Goal: Transaction & Acquisition: Purchase product/service

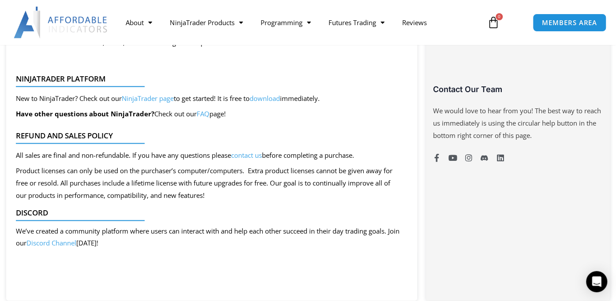
scroll to position [662, 0]
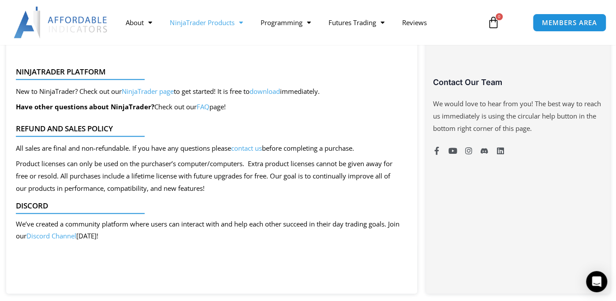
click at [205, 30] on link "NinjaTrader Products" at bounding box center [206, 22] width 90 height 20
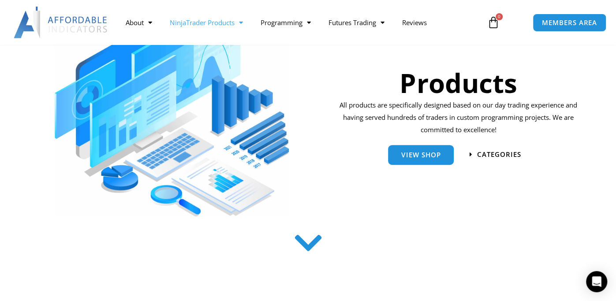
scroll to position [132, 0]
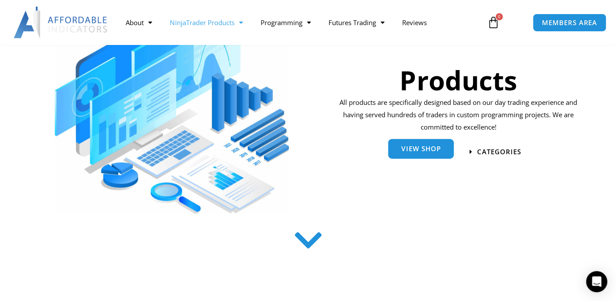
click at [405, 153] on link "View Shop" at bounding box center [421, 149] width 66 height 20
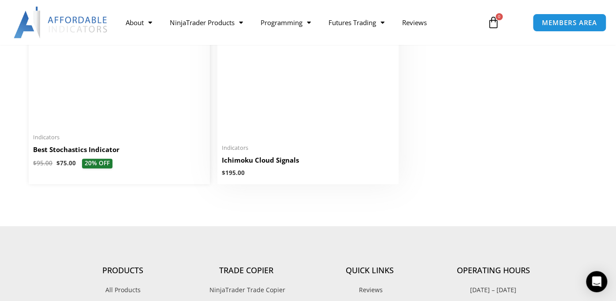
scroll to position [2030, 0]
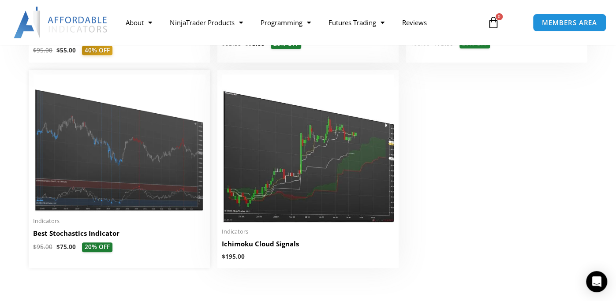
click at [120, 191] on img at bounding box center [119, 144] width 173 height 138
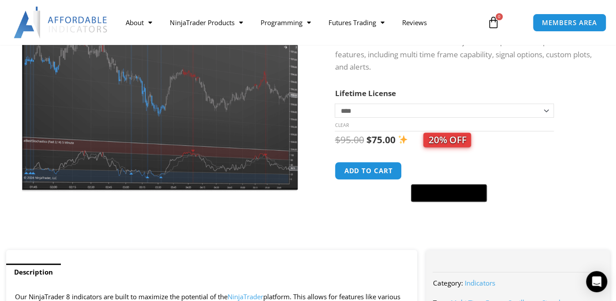
scroll to position [132, 0]
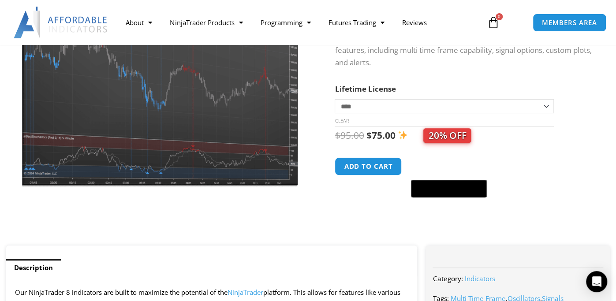
click at [422, 109] on select "**********" at bounding box center [444, 106] width 219 height 14
select select "*"
click at [335, 99] on select "**********" at bounding box center [444, 106] width 219 height 14
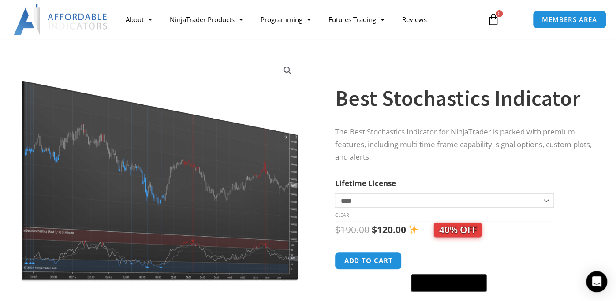
scroll to position [88, 0]
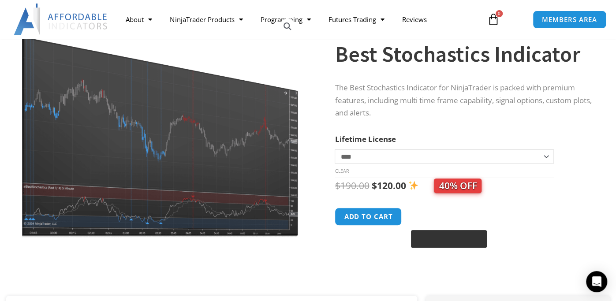
click at [458, 234] on div "Buy with GPay" at bounding box center [449, 239] width 76 height 18
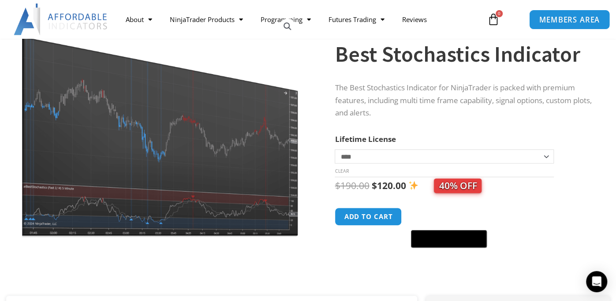
click at [566, 23] on span "MEMBERS AREA" at bounding box center [570, 20] width 60 height 8
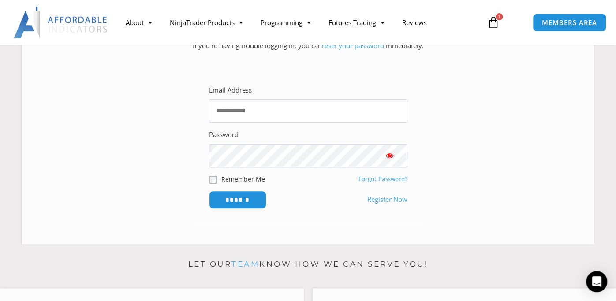
scroll to position [176, 0]
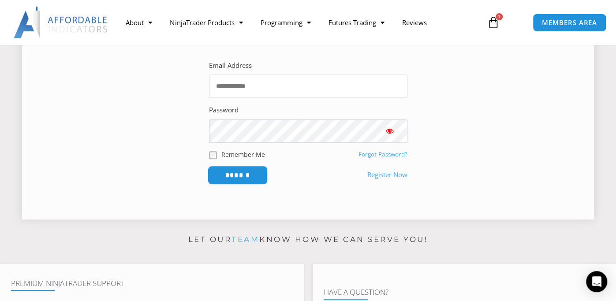
type input "**********"
click at [249, 179] on input "******" at bounding box center [237, 175] width 60 height 19
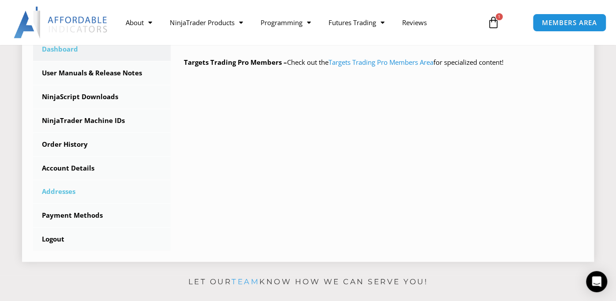
scroll to position [221, 0]
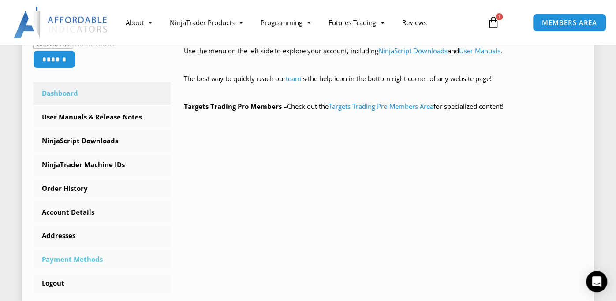
click at [76, 255] on link "Payment Methods" at bounding box center [102, 259] width 138 height 23
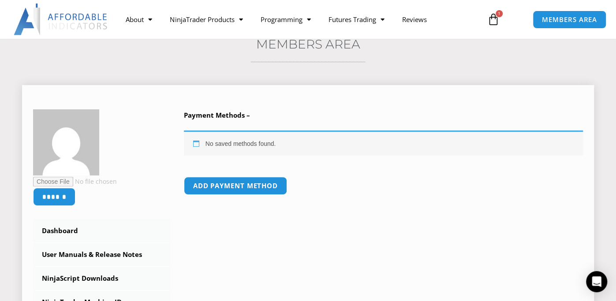
scroll to position [88, 0]
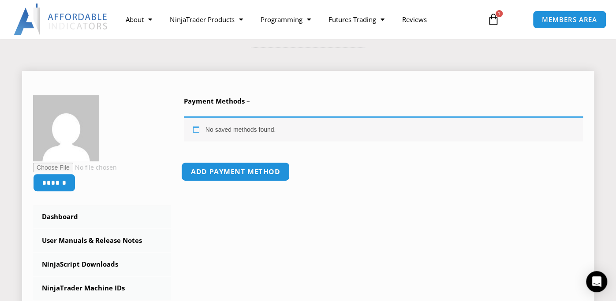
click at [228, 176] on link "Add payment method" at bounding box center [235, 171] width 109 height 19
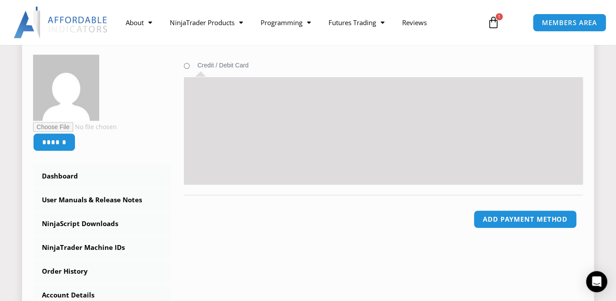
scroll to position [132, 0]
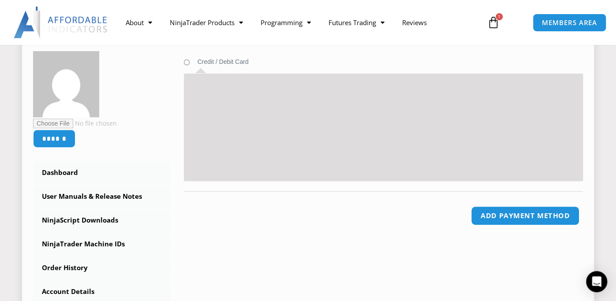
click at [518, 210] on button "Add payment method" at bounding box center [525, 215] width 109 height 19
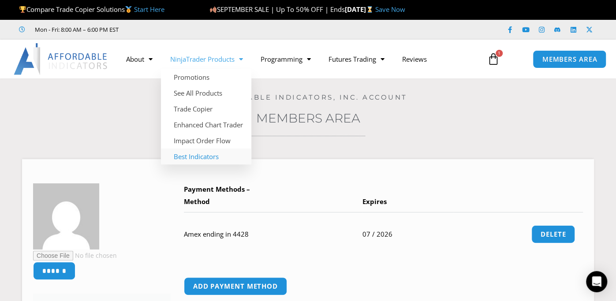
click at [208, 158] on link "Best Indicators" at bounding box center [206, 157] width 90 height 16
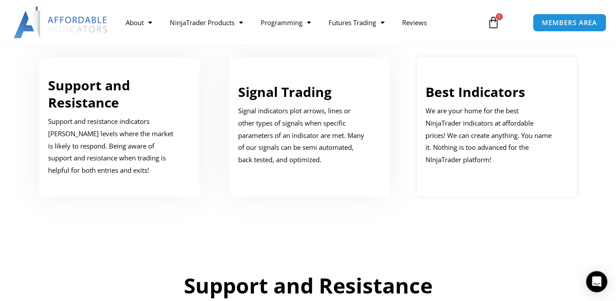
scroll to position [441, 0]
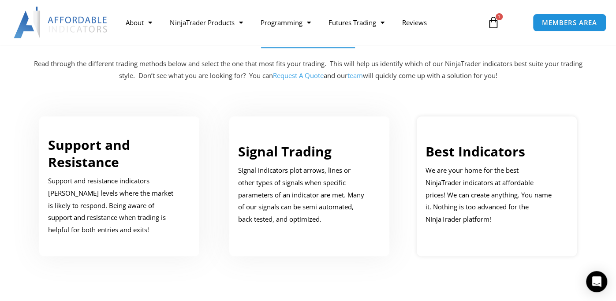
click at [452, 150] on link "Best Indicators" at bounding box center [476, 152] width 100 height 18
click at [465, 154] on link "Best Indicators" at bounding box center [476, 152] width 100 height 18
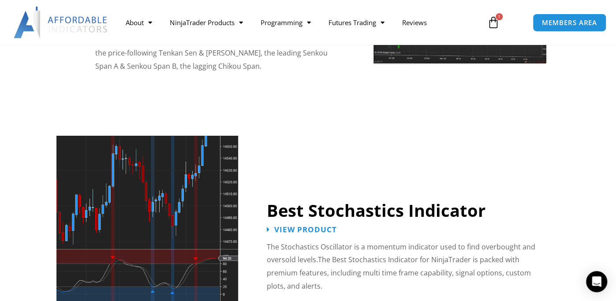
scroll to position [1721, 0]
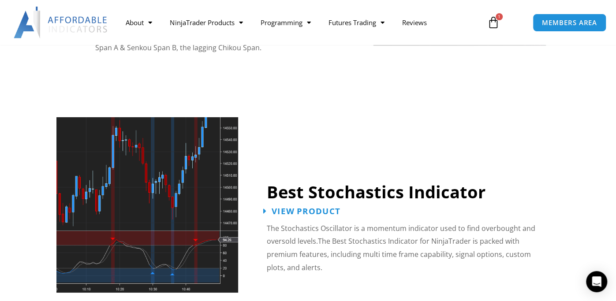
click at [316, 207] on span "View Product" at bounding box center [306, 211] width 69 height 8
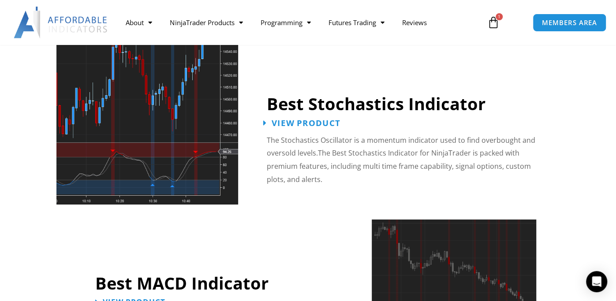
scroll to position [1841, 0]
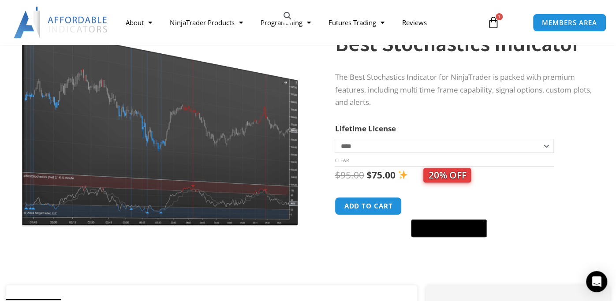
scroll to position [88, 0]
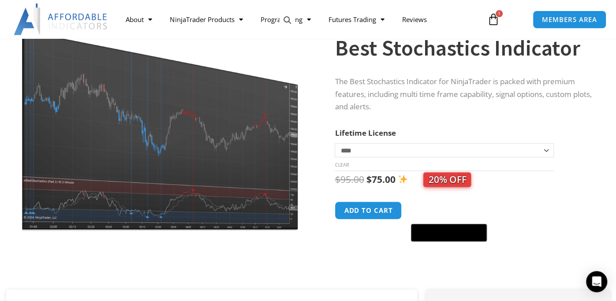
click at [394, 150] on select "**********" at bounding box center [444, 150] width 219 height 14
select select "*"
click at [335, 143] on select "**********" at bounding box center [444, 150] width 219 height 14
click at [353, 212] on button "Add to cart" at bounding box center [369, 210] width 71 height 19
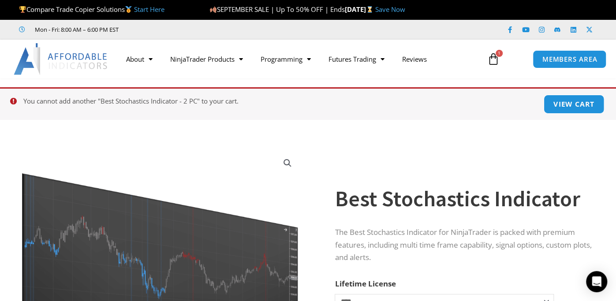
click at [565, 106] on link "View cart" at bounding box center [574, 104] width 61 height 19
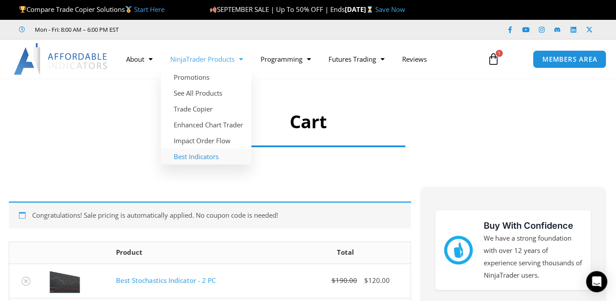
click at [197, 157] on link "Best Indicators" at bounding box center [206, 157] width 90 height 16
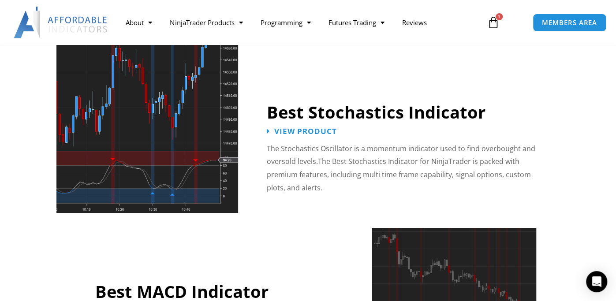
scroll to position [1765, 0]
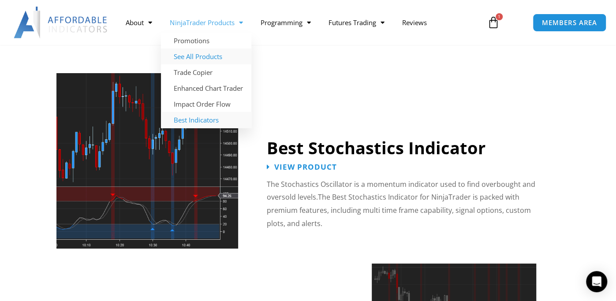
click at [201, 56] on link "See All Products" at bounding box center [206, 57] width 90 height 16
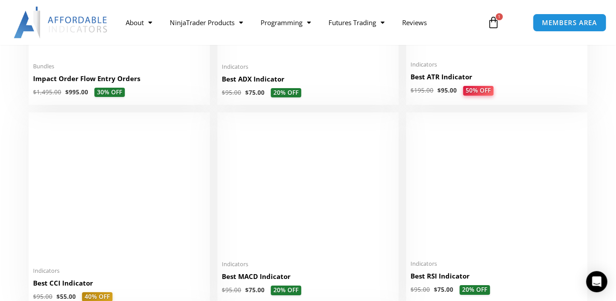
scroll to position [1809, 0]
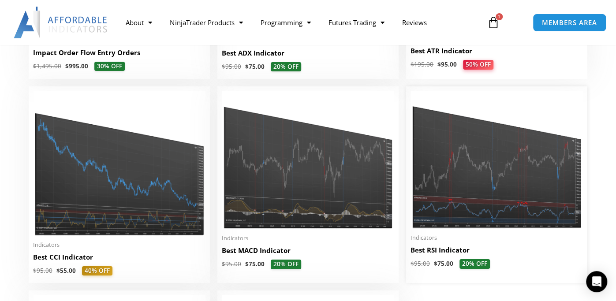
click at [463, 198] on img at bounding box center [497, 160] width 173 height 138
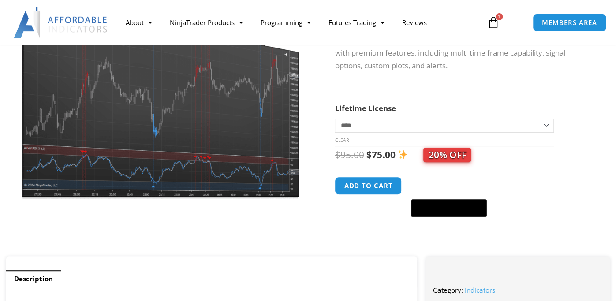
scroll to position [132, 0]
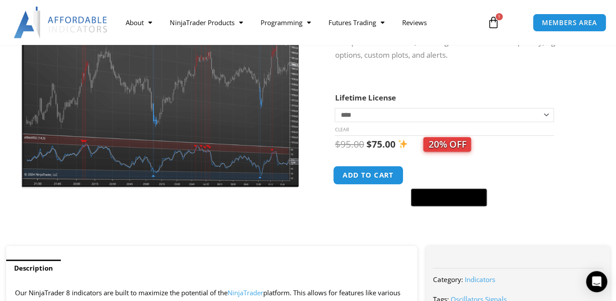
click at [369, 179] on button "Add to cart" at bounding box center [369, 175] width 71 height 19
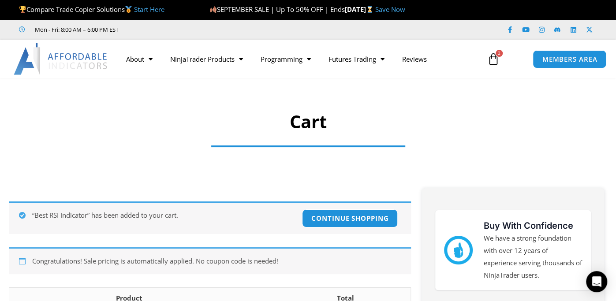
click at [497, 61] on icon at bounding box center [494, 59] width 12 height 12
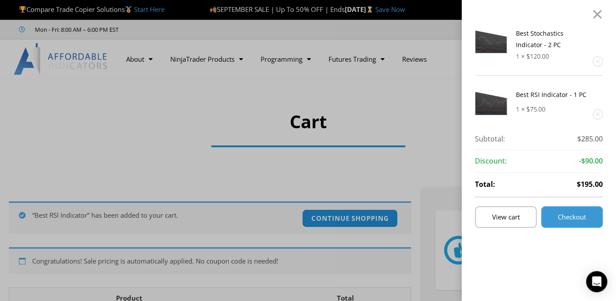
click at [585, 224] on link "Checkout" at bounding box center [572, 217] width 62 height 22
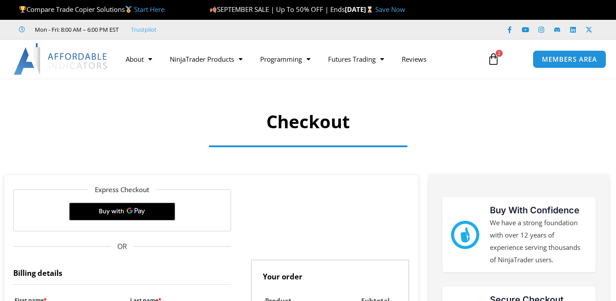
select select "**"
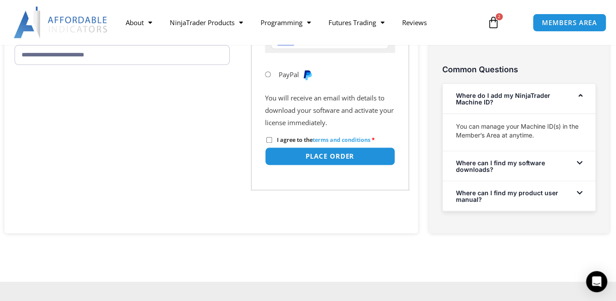
scroll to position [529, 0]
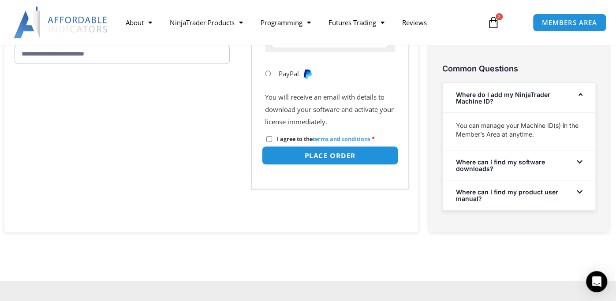
click at [304, 158] on button "Place order" at bounding box center [330, 155] width 137 height 19
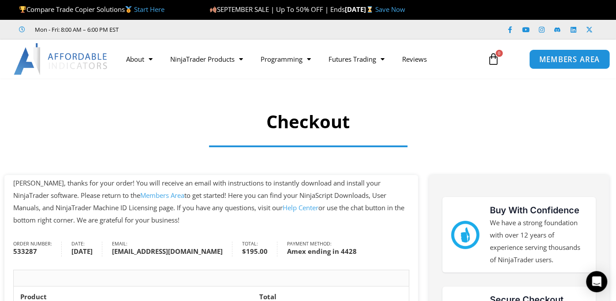
click at [574, 62] on span "MEMBERS AREA" at bounding box center [570, 60] width 60 height 8
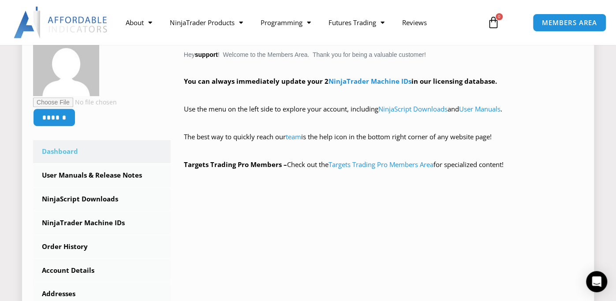
scroll to position [176, 0]
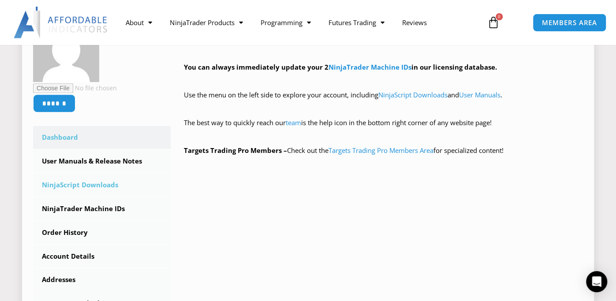
click at [71, 183] on link "NinjaScript Downloads" at bounding box center [102, 185] width 138 height 23
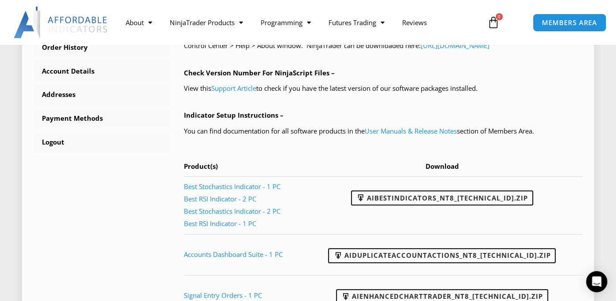
scroll to position [397, 0]
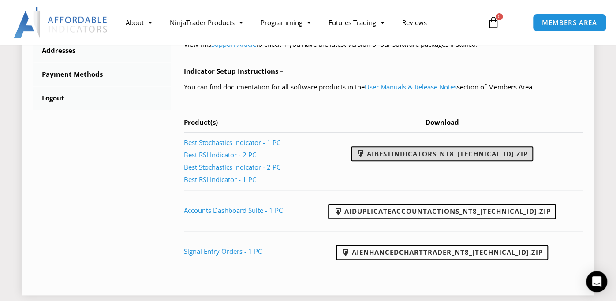
click at [432, 154] on link "AIBestIndicators_NT8_[TECHNICAL_ID].zip" at bounding box center [442, 153] width 182 height 15
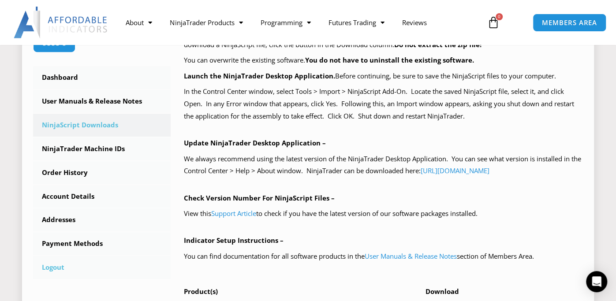
scroll to position [221, 0]
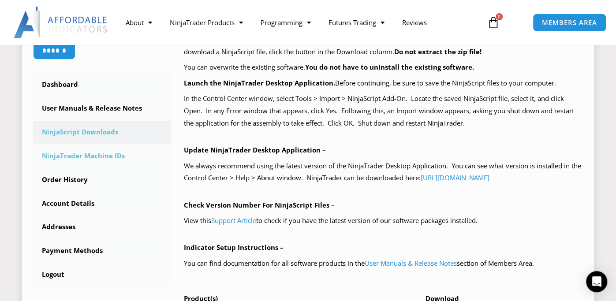
click at [81, 158] on link "NinjaTrader Machine IDs" at bounding box center [102, 156] width 138 height 23
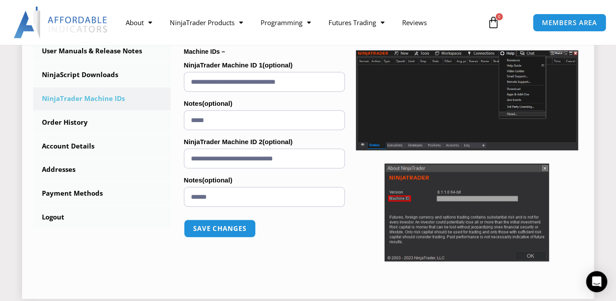
scroll to position [265, 0]
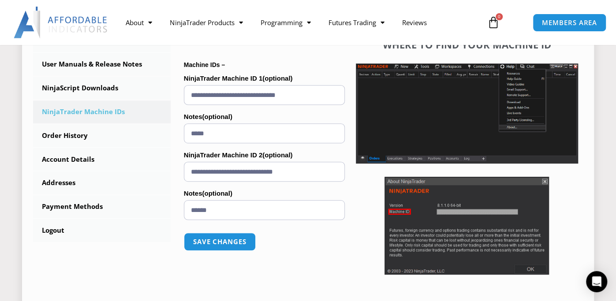
click at [321, 172] on input "**********" at bounding box center [264, 172] width 161 height 20
drag, startPoint x: 320, startPoint y: 174, endPoint x: 134, endPoint y: 184, distance: 186.0
click at [134, 184] on div "****** Dashboard Subscriptions User Manuals & Release Notes NinjaScript Downloa…" at bounding box center [308, 110] width 550 height 383
click at [320, 171] on input "**********" at bounding box center [264, 172] width 161 height 20
click at [326, 169] on input "**********" at bounding box center [264, 172] width 161 height 20
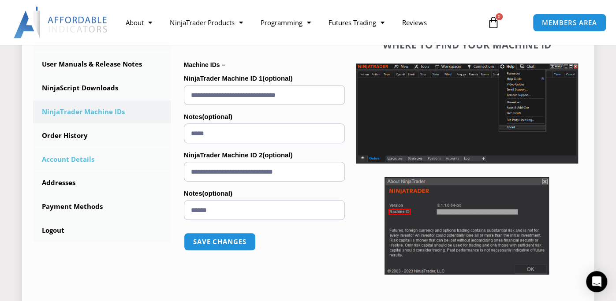
drag, startPoint x: 326, startPoint y: 169, endPoint x: 146, endPoint y: 165, distance: 180.1
click at [146, 165] on div "****** Dashboard Subscriptions User Manuals & Release Notes NinjaScript Downloa…" at bounding box center [308, 110] width 550 height 383
paste input "*"
type input "**********"
click at [218, 246] on button "Save changes" at bounding box center [219, 242] width 75 height 19
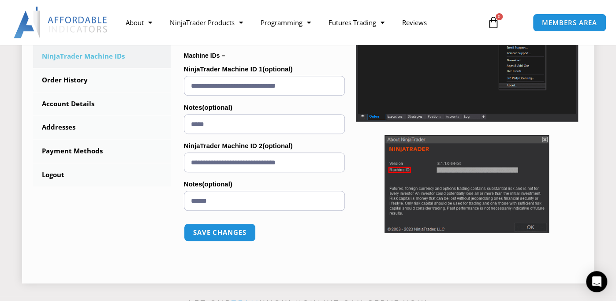
scroll to position [265, 0]
